Goal: Book appointment/travel/reservation

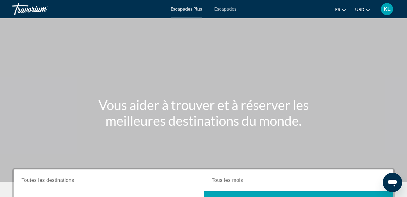
click at [368, 9] on icon "Changer de devise" at bounding box center [367, 10] width 4 height 4
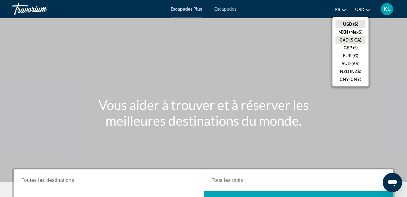
click at [356, 38] on button "CAD ($ CA)" at bounding box center [350, 40] width 30 height 8
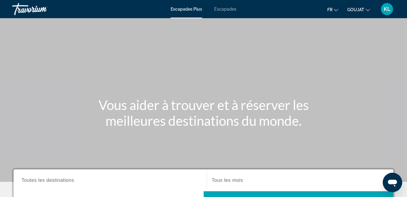
click at [232, 9] on span "Escapades" at bounding box center [225, 9] width 22 height 5
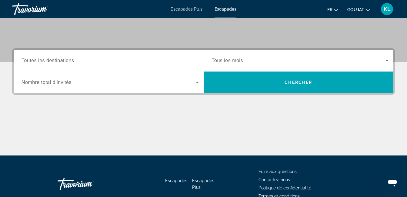
scroll to position [121, 0]
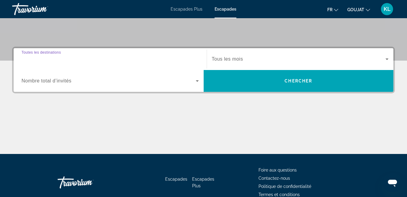
click at [172, 59] on input "Destination Toutes les destinations" at bounding box center [109, 59] width 177 height 7
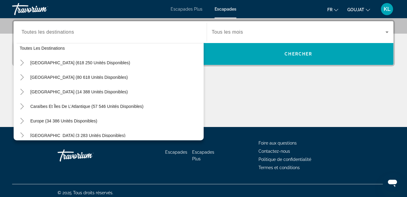
scroll to position [1, 0]
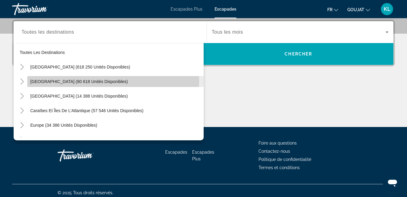
click at [88, 81] on span "[GEOGRAPHIC_DATA] (80 618 unités disponibles)" at bounding box center [78, 81] width 97 height 5
type input "**********"
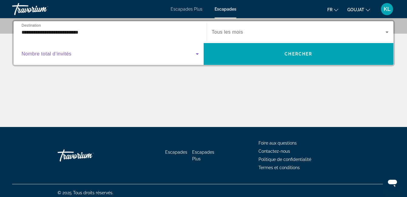
click at [197, 54] on icon "Widget de recherche" at bounding box center [197, 54] width 3 height 2
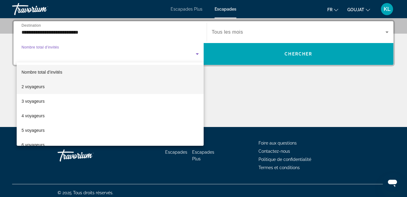
click at [37, 87] on font "2 voyageurs" at bounding box center [32, 86] width 23 height 5
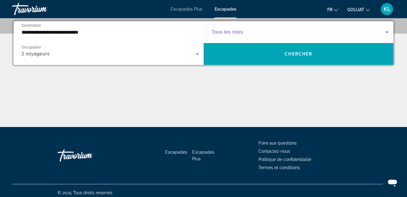
click at [387, 31] on icon "Widget de recherche" at bounding box center [386, 31] width 7 height 7
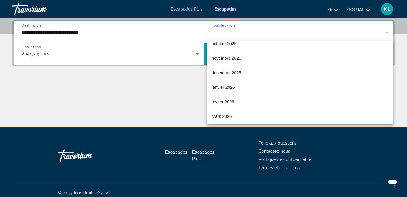
scroll to position [36, 0]
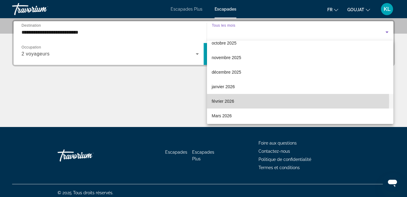
click at [222, 101] on font "février 2026" at bounding box center [223, 101] width 22 height 5
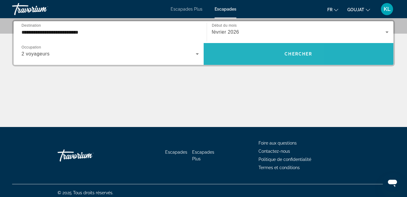
click at [243, 57] on span "Widget de recherche" at bounding box center [298, 54] width 190 height 15
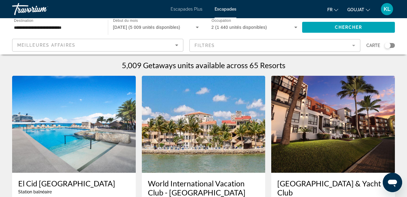
click at [368, 9] on icon "Changer de devise" at bounding box center [367, 10] width 4 height 4
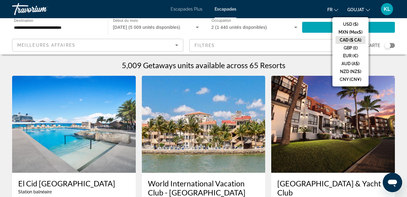
click at [349, 39] on button "CAD ($ CA)" at bounding box center [350, 40] width 30 height 8
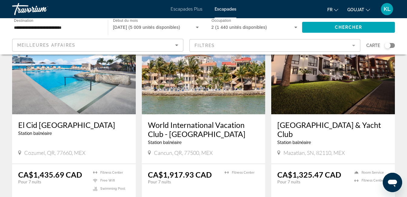
scroll to position [61, 0]
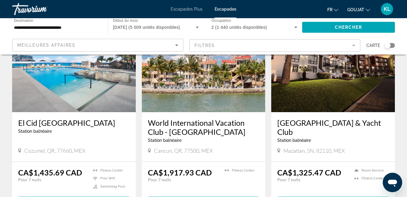
click at [354, 45] on mat-form-field "Filtres" at bounding box center [274, 45] width 171 height 13
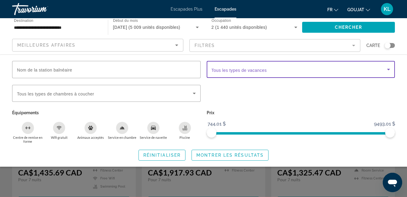
click at [388, 69] on icon "Widget de recherche" at bounding box center [388, 70] width 3 height 2
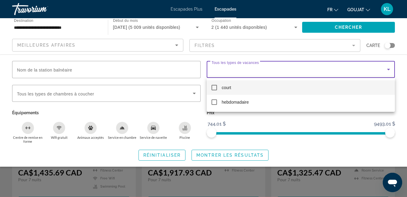
click at [176, 45] on div at bounding box center [203, 98] width 407 height 197
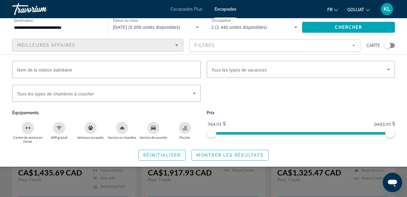
click at [176, 45] on icon "Trier par" at bounding box center [176, 46] width 3 height 2
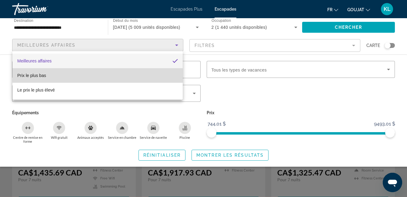
click at [38, 75] on span "Prix le plus bas" at bounding box center [31, 75] width 29 height 5
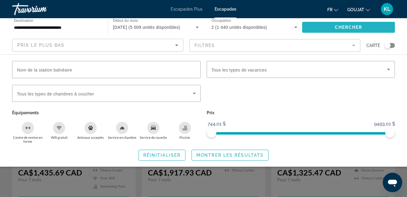
click at [317, 25] on span "Widget de recherche" at bounding box center [348, 27] width 93 height 15
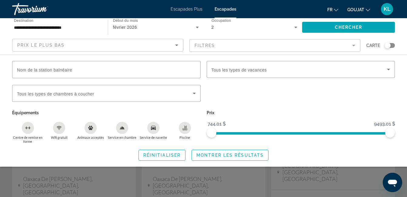
scroll to position [48, 0]
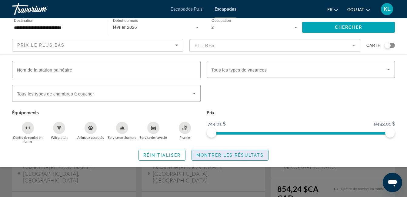
click at [233, 153] on span "Montrer les résultats" at bounding box center [229, 155] width 67 height 5
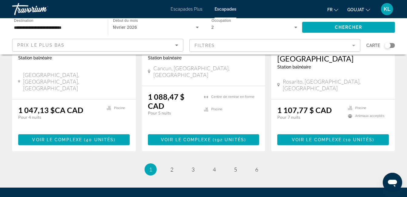
scroll to position [823, 0]
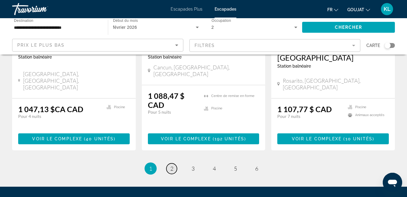
click at [171, 165] on span "2" at bounding box center [171, 168] width 3 height 7
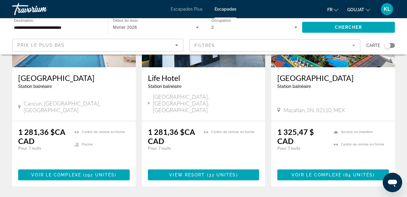
scroll to position [859, 0]
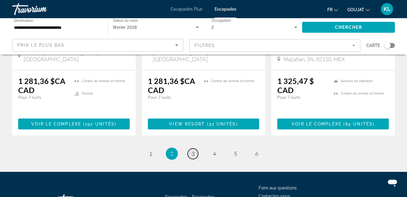
click at [192, 150] on span "3" at bounding box center [192, 153] width 3 height 7
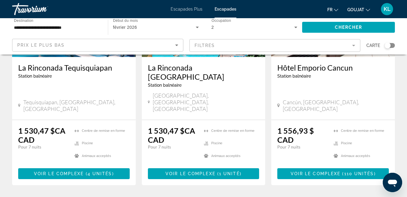
scroll to position [861, 0]
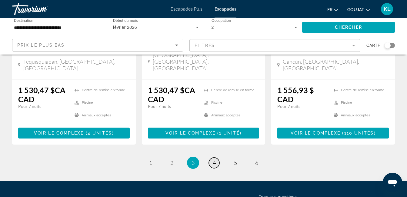
click at [213, 159] on span "4" at bounding box center [214, 162] width 3 height 7
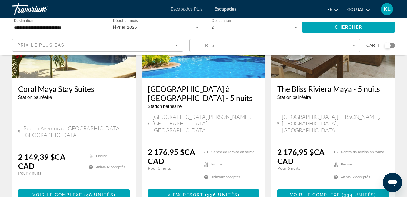
scroll to position [811, 0]
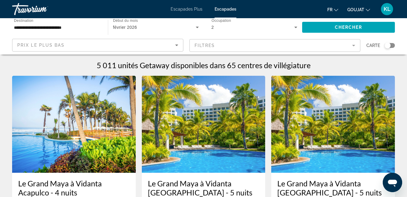
click at [190, 9] on span "Escapades Plus" at bounding box center [186, 9] width 32 height 5
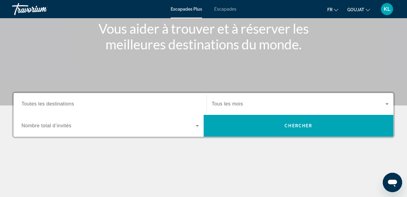
scroll to position [85, 0]
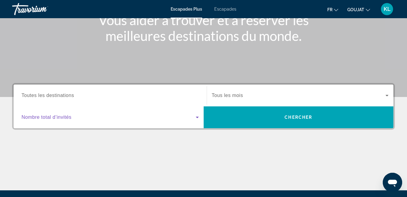
click at [197, 117] on icon "Widget de recherche" at bounding box center [197, 118] width 3 height 2
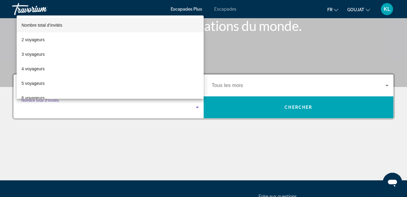
scroll to position [148, 0]
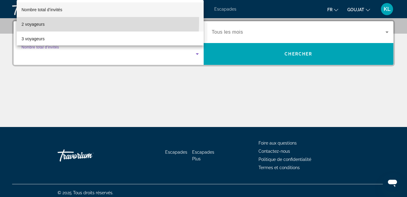
click at [35, 22] on font "2 voyageurs" at bounding box center [32, 24] width 23 height 5
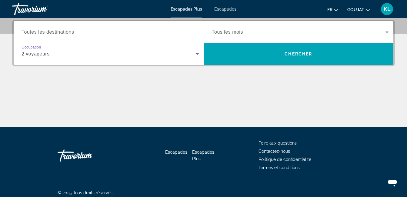
click at [241, 32] on span "Tous les mois" at bounding box center [227, 31] width 31 height 5
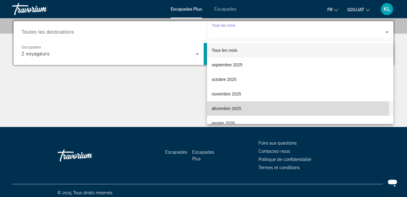
click at [236, 109] on font "décembre 2025" at bounding box center [226, 108] width 29 height 5
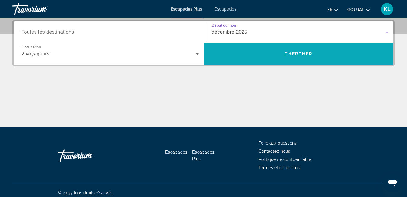
click at [247, 57] on span "Widget de recherche" at bounding box center [298, 54] width 190 height 15
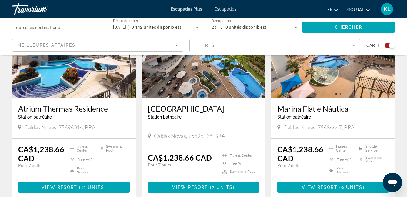
scroll to position [266, 0]
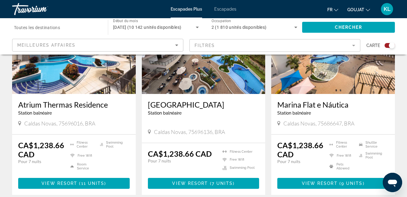
click at [71, 182] on span "View Resort" at bounding box center [59, 183] width 36 height 5
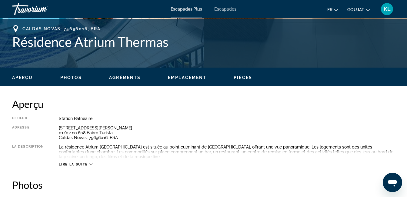
scroll to position [242, 0]
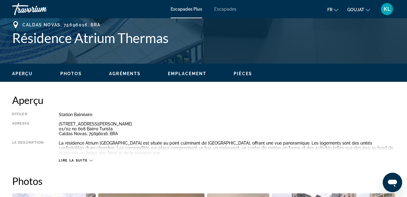
click at [91, 160] on icon "Contenu principal" at bounding box center [90, 160] width 3 height 3
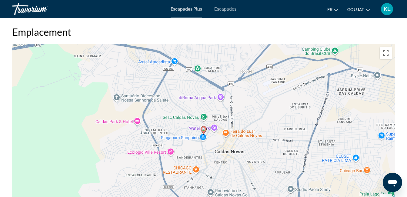
scroll to position [642, 0]
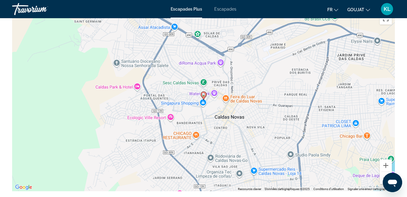
click at [406, 194] on div "Aperçu Effiler Station balnéaire Tout inclus Pas tout compris Adresse [STREET_A…" at bounding box center [203, 197] width 407 height 1054
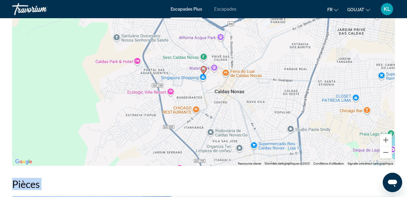
click at [406, 194] on div "Aperçu Effiler Station balnéaire Tout inclus Pas tout compris Adresse [STREET_A…" at bounding box center [203, 172] width 407 height 1054
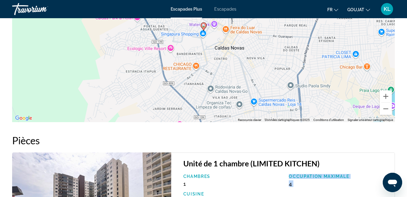
click at [406, 194] on div "Aperçu Effiler Station balnéaire Tout inclus Pas tout compris Adresse [STREET_A…" at bounding box center [203, 128] width 407 height 1054
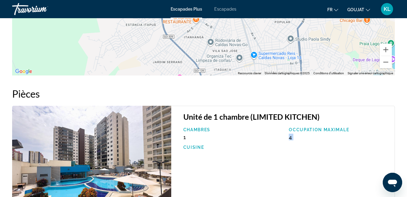
click at [406, 194] on div "Aperçu Effiler Station balnéaire Tout inclus Pas tout compris Adresse [STREET_A…" at bounding box center [203, 81] width 407 height 1054
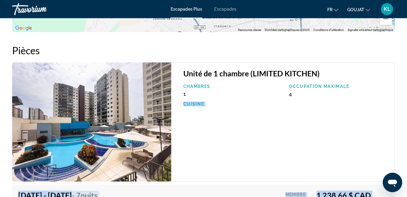
click at [406, 194] on div "Aperçu Effiler Station balnéaire Tout inclus Pas tout compris Adresse [STREET_A…" at bounding box center [203, 38] width 407 height 1054
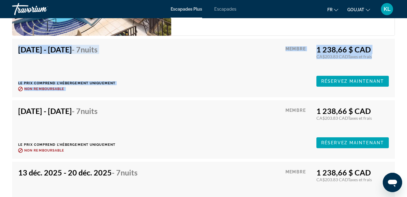
scroll to position [974, 0]
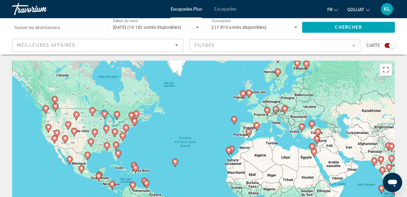
click at [352, 45] on mat-form-field "Filtres" at bounding box center [274, 45] width 171 height 13
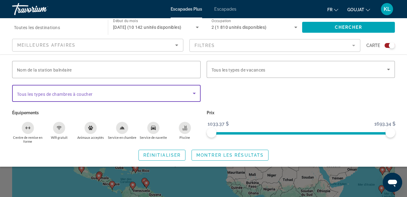
click at [194, 94] on icon "Widget de recherche" at bounding box center [193, 93] width 7 height 7
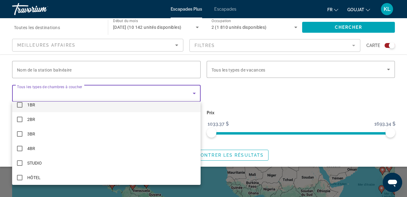
scroll to position [9, 0]
click at [219, 84] on div at bounding box center [203, 98] width 407 height 197
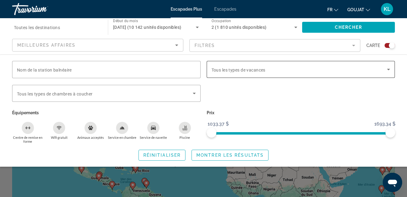
click at [388, 68] on icon "Widget de recherche" at bounding box center [387, 69] width 7 height 7
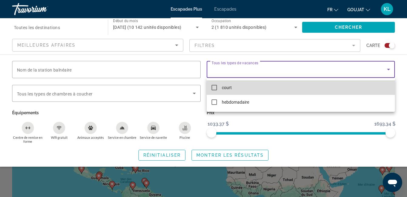
click at [213, 88] on mat-pseudo-checkbox at bounding box center [213, 87] width 5 height 5
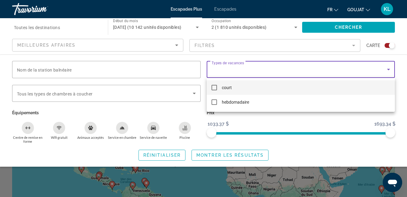
click at [176, 45] on div at bounding box center [203, 98] width 407 height 197
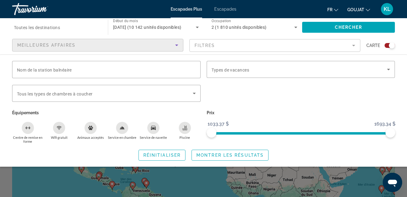
click at [176, 45] on icon "Trier par" at bounding box center [176, 46] width 3 height 2
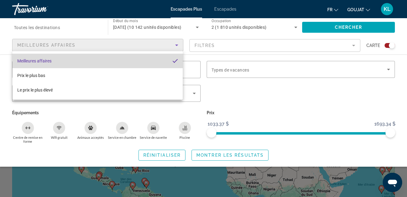
click at [29, 60] on span "Meilleures affaires" at bounding box center [34, 60] width 34 height 5
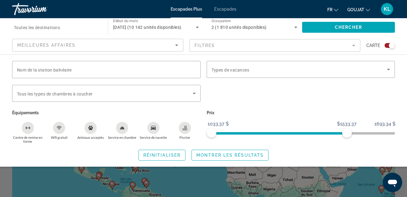
click at [346, 133] on span "ngx-slider" at bounding box center [278, 133] width 135 height 2
click at [394, 133] on span "ngx-slider" at bounding box center [300, 133] width 188 height 2
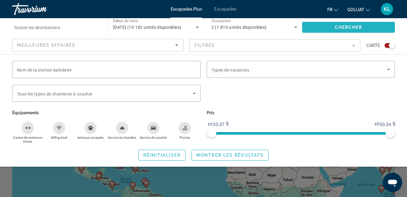
click at [327, 25] on span "Widget de recherche" at bounding box center [348, 27] width 93 height 15
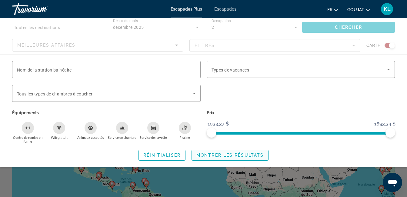
click at [225, 154] on span "Montrer les résultats" at bounding box center [229, 155] width 67 height 5
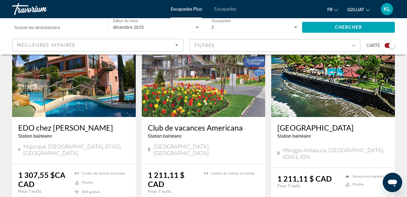
scroll to position [916, 0]
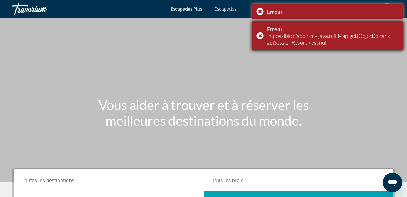
click at [259, 35] on div "Erreur Impossible d’appeler « java.util.Map.get(Object) » car « apiSessionResor…" at bounding box center [327, 35] width 151 height 29
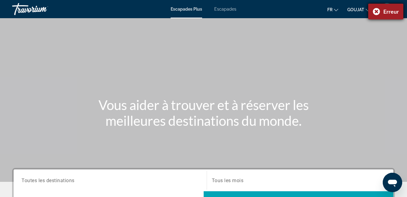
click at [376, 12] on div "Erreur" at bounding box center [385, 12] width 35 height 16
click at [368, 10] on icon "Changer de devise" at bounding box center [367, 10] width 4 height 4
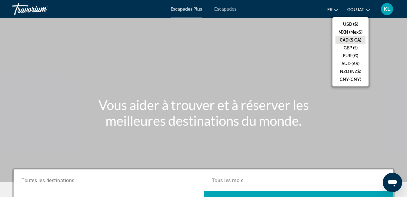
click at [352, 40] on button "CAD ($ CA)" at bounding box center [350, 40] width 30 height 8
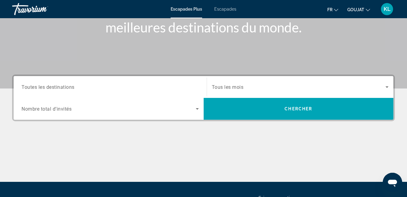
scroll to position [97, 0]
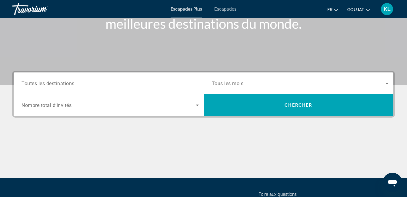
click at [196, 105] on icon "Widget de recherche" at bounding box center [197, 105] width 3 height 2
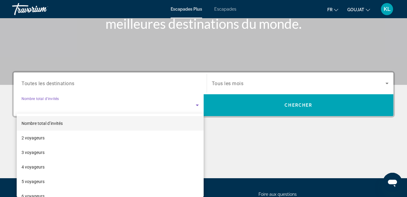
scroll to position [148, 0]
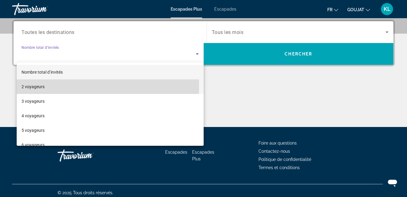
click at [37, 86] on font "2 voyageurs" at bounding box center [32, 86] width 23 height 5
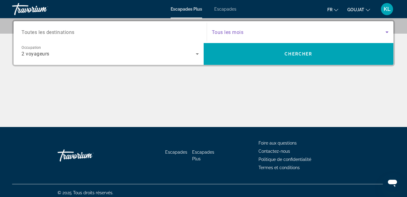
click at [386, 31] on icon "Widget de recherche" at bounding box center [386, 31] width 7 height 7
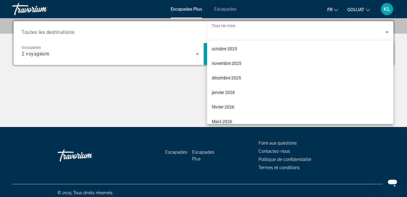
scroll to position [36, 0]
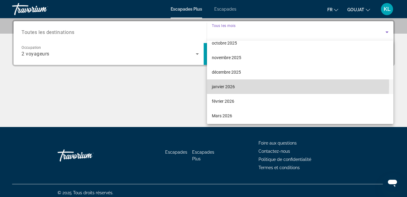
click at [216, 85] on font "janvier 2026" at bounding box center [223, 86] width 23 height 5
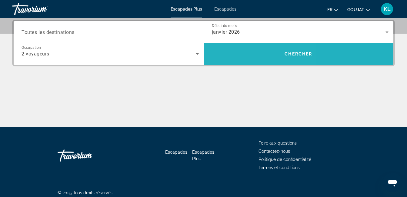
click at [239, 54] on span "Widget de recherche" at bounding box center [298, 54] width 190 height 15
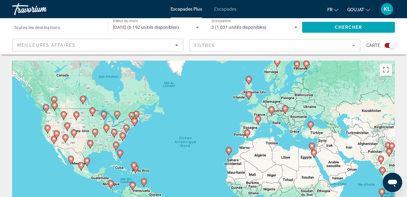
click at [296, 63] on image "Contenu principal" at bounding box center [297, 64] width 4 height 4
type input "**********"
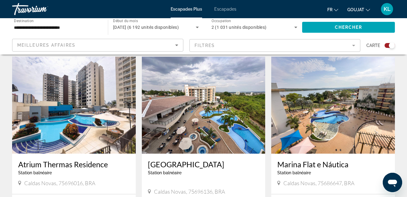
scroll to position [218, 0]
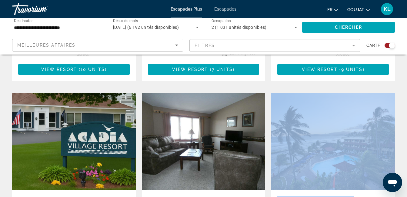
scroll to position [406, 0]
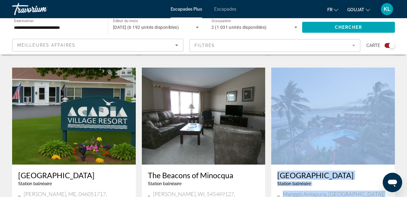
click at [406, 194] on div "← Déplacement vers la gauche → Déplacement vers la droite ↑ Déplacement vers le…" at bounding box center [203, 196] width 407 height 1083
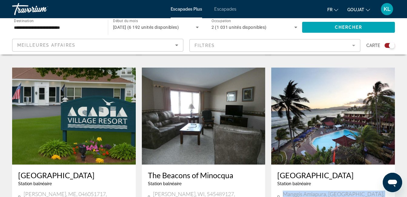
click at [406, 194] on div "← Déplacement vers la gauche → Déplacement vers la droite ↑ Déplacement vers le…" at bounding box center [203, 196] width 407 height 1083
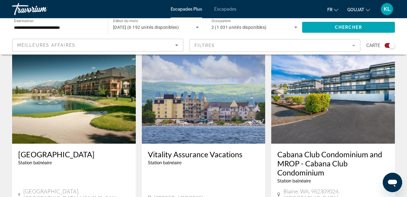
scroll to position [636, 0]
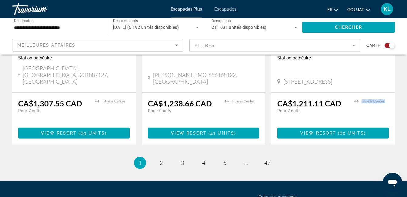
scroll to position [975, 0]
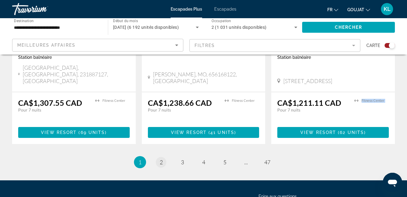
click at [160, 159] on span "2" at bounding box center [161, 162] width 3 height 7
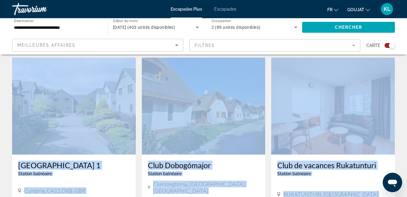
scroll to position [254, 0]
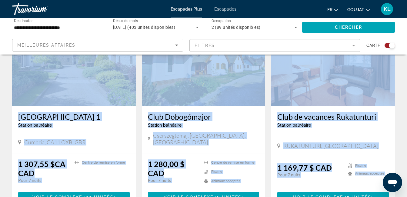
click at [243, 123] on div "Station balnéaire - Ceci est une station d'adultes seulement" at bounding box center [203, 125] width 111 height 5
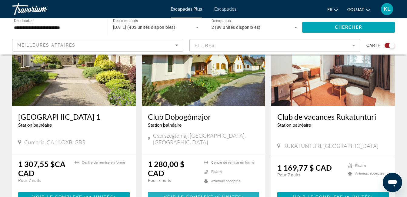
click at [217, 195] on span "8 unités" at bounding box center [229, 197] width 25 height 5
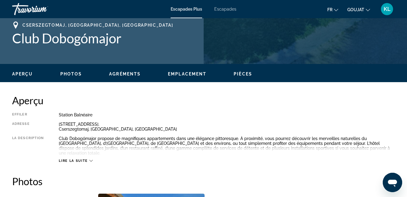
scroll to position [242, 0]
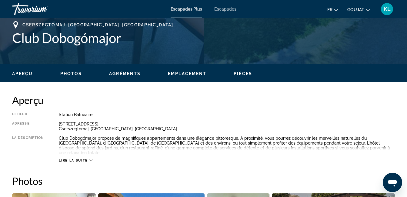
click at [89, 159] on icon "Contenu principal" at bounding box center [90, 160] width 3 height 3
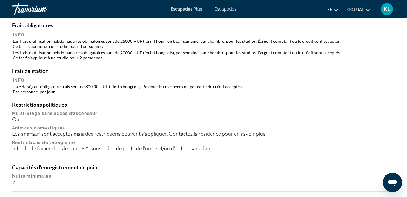
scroll to position [723, 0]
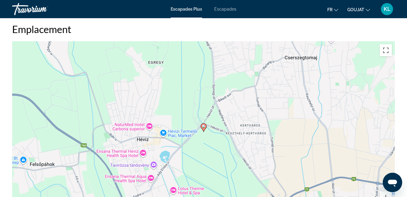
click at [406, 195] on div "Aperçu Effiler Station balnéaire Tout inclus Pas tout compris Adresse [STREET_A…" at bounding box center [203, 148] width 407 height 1603
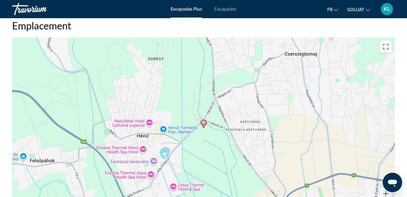
click at [406, 195] on div "Aperçu Effiler Station balnéaire Tout inclus Pas tout compris Adresse [STREET_A…" at bounding box center [203, 144] width 407 height 1603
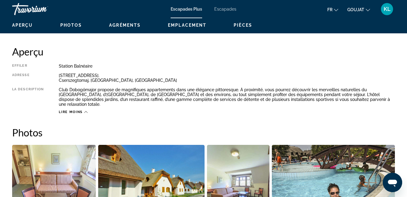
scroll to position [279, 0]
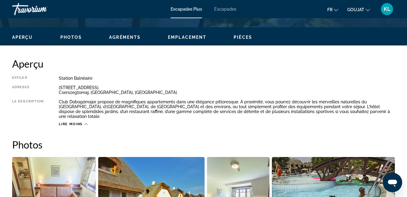
click at [121, 37] on span "Agréments" at bounding box center [124, 37] width 31 height 5
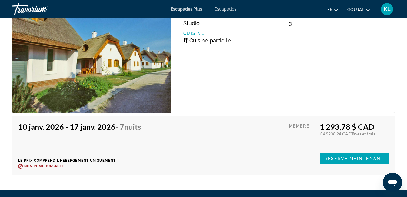
scroll to position [1759, 0]
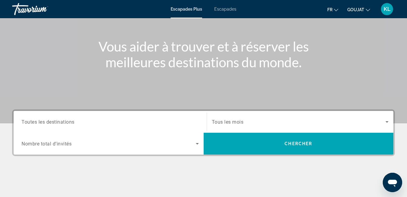
scroll to position [61, 0]
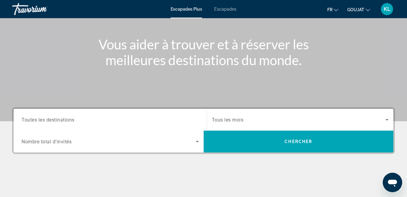
click at [218, 8] on span "Escapades" at bounding box center [225, 9] width 22 height 5
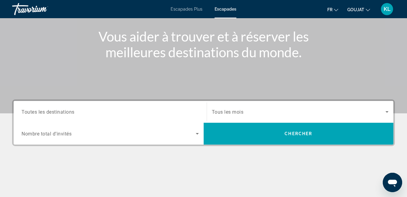
scroll to position [73, 0]
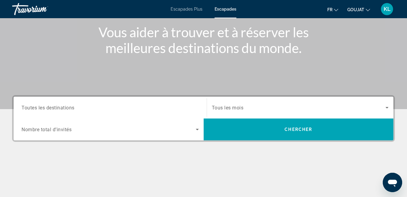
click at [196, 130] on icon "Widget de recherche" at bounding box center [196, 129] width 7 height 7
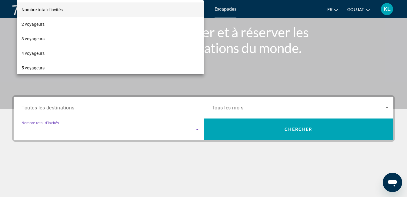
scroll to position [148, 0]
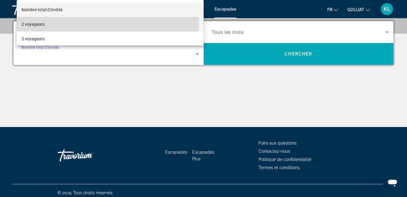
click at [36, 22] on font "2 voyageurs" at bounding box center [32, 24] width 23 height 5
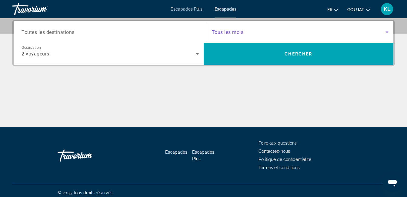
click at [387, 32] on icon "Widget de recherche" at bounding box center [386, 32] width 3 height 2
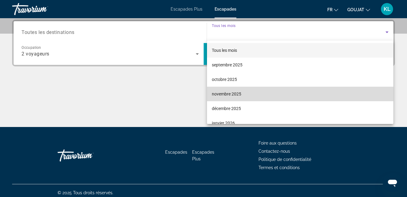
click at [335, 90] on mat-option "novembre 2025" at bounding box center [300, 94] width 186 height 15
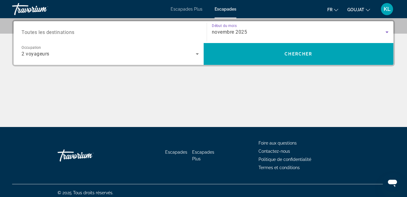
click at [386, 31] on icon "Widget de recherche" at bounding box center [386, 32] width 3 height 2
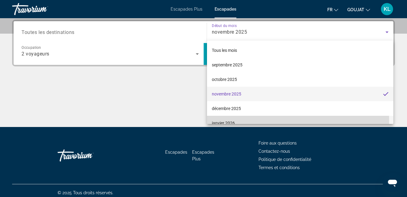
click at [233, 120] on font "janvier 2026" at bounding box center [223, 122] width 23 height 5
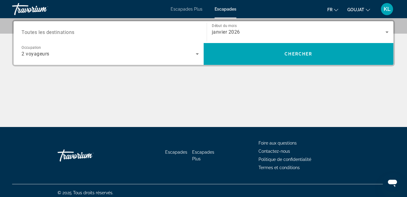
click at [68, 31] on span "Toutes les destinations" at bounding box center [47, 32] width 53 height 6
click at [68, 31] on input "Destination Toutes les destinations" at bounding box center [109, 32] width 177 height 7
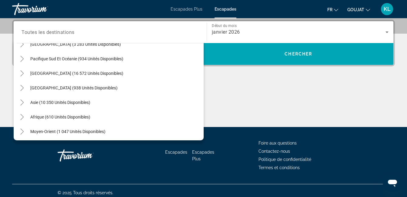
scroll to position [98, 0]
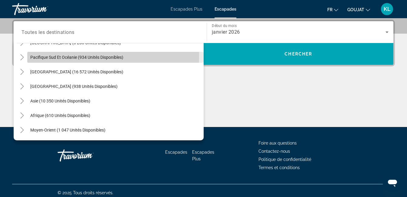
click at [59, 57] on span "Pacifique Sud et Océanie (934 unités disponibles)" at bounding box center [76, 57] width 93 height 5
type input "**********"
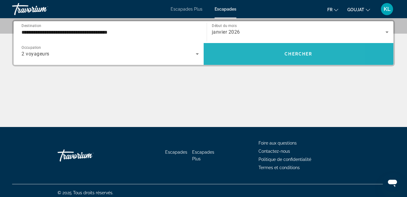
click at [225, 49] on span "Widget de recherche" at bounding box center [298, 54] width 190 height 15
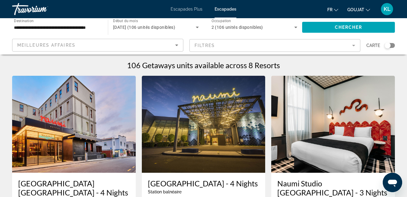
drag, startPoint x: 226, startPoint y: 49, endPoint x: 269, endPoint y: 49, distance: 43.3
click at [269, 49] on mat-form-field "Filtres" at bounding box center [274, 45] width 171 height 13
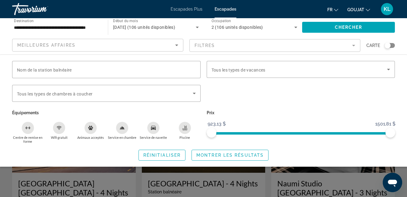
click at [270, 31] on div "2 (106 unités disponibles)" at bounding box center [254, 27] width 86 height 17
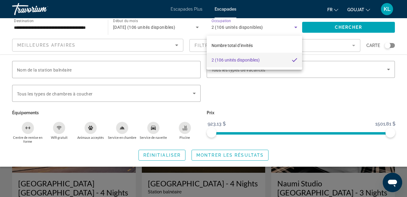
click at [203, 155] on div at bounding box center [203, 98] width 407 height 197
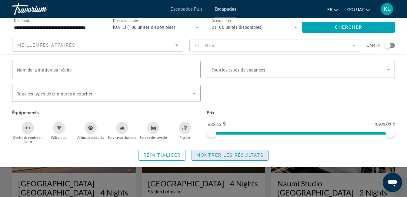
click at [211, 154] on span "Montrer les résultats" at bounding box center [229, 155] width 67 height 5
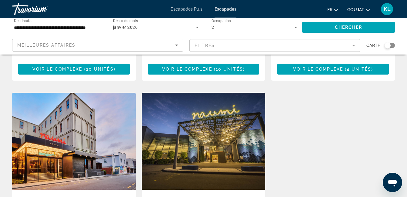
scroll to position [436, 0]
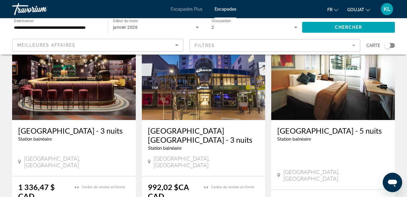
scroll to position [272, 0]
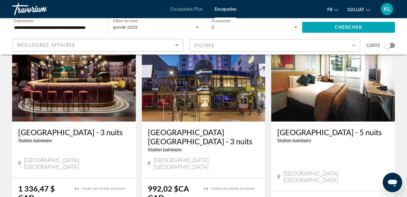
click at [406, 3] on div "Escapades Plus Escapades Fr English Español Français Italiano Português русский…" at bounding box center [203, 9] width 407 height 16
drag, startPoint x: 406, startPoint y: 3, endPoint x: 272, endPoint y: 12, distance: 134.7
click at [272, 12] on div "Fr English Español Français Italiano Português русский GOUJAT USD ($) MXN (Mex$…" at bounding box center [318, 9] width 152 height 13
click at [45, 25] on input "**********" at bounding box center [57, 27] width 86 height 7
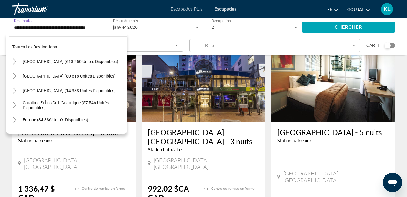
scroll to position [65, 0]
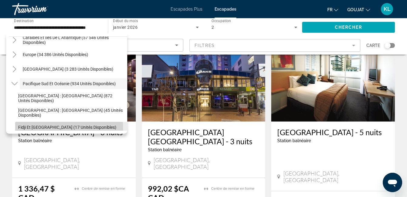
click at [61, 128] on span "Fidji et [GEOGRAPHIC_DATA] (17 unités disponibles)" at bounding box center [67, 127] width 98 height 5
type input "**********"
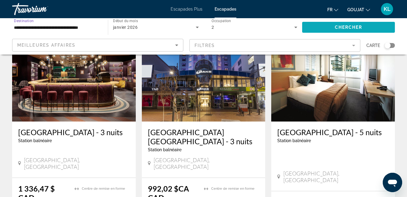
click at [323, 28] on span "Widget de recherche" at bounding box center [348, 27] width 93 height 15
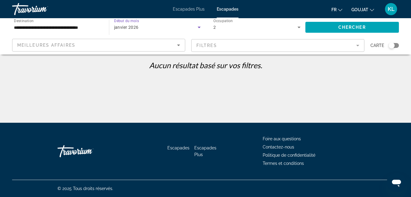
click at [199, 27] on icon "Widget de recherche" at bounding box center [199, 28] width 3 height 2
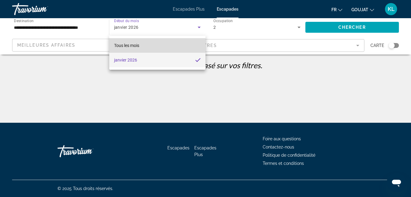
click at [132, 46] on span "Tous les mois" at bounding box center [126, 45] width 25 height 5
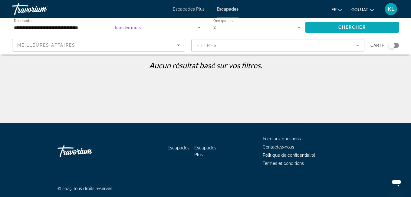
click at [329, 25] on span "Widget de recherche" at bounding box center [352, 27] width 94 height 15
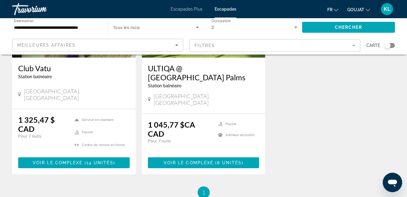
scroll to position [121, 0]
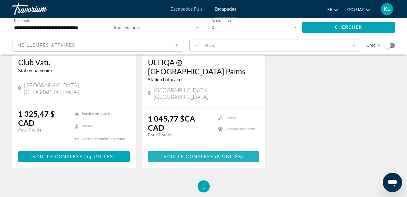
click at [195, 154] on span "Voir le complexe" at bounding box center [188, 156] width 50 height 5
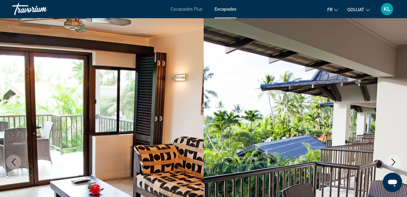
click at [388, 8] on span "KL" at bounding box center [386, 9] width 7 height 6
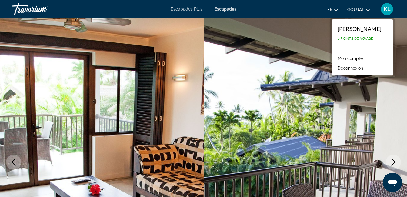
click at [363, 57] on link "Mon compte" at bounding box center [349, 58] width 31 height 8
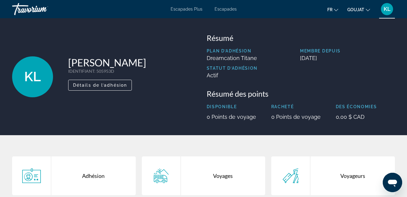
click at [223, 9] on span "Escapades" at bounding box center [225, 9] width 22 height 5
